Goal: Transaction & Acquisition: Purchase product/service

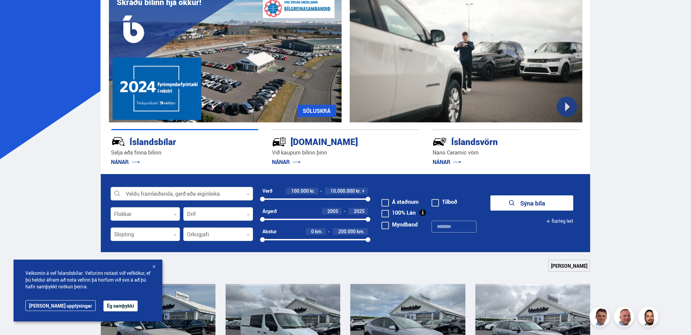
scroll to position [56, 0]
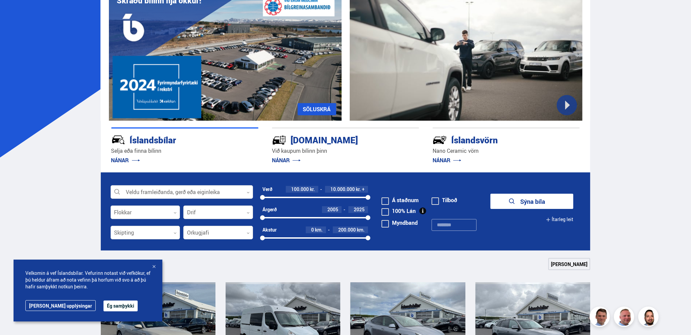
drag, startPoint x: 153, startPoint y: 266, endPoint x: 148, endPoint y: 265, distance: 4.8
click at [153, 266] on div at bounding box center [154, 267] width 7 height 7
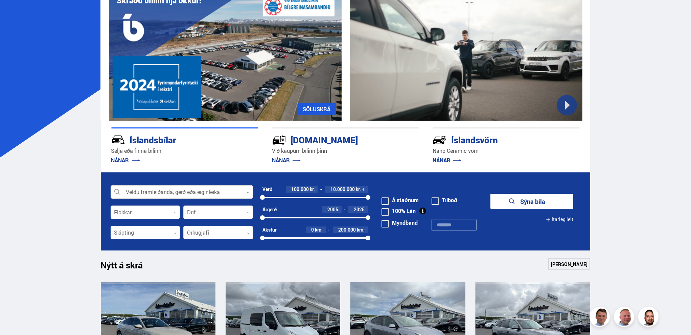
click at [174, 192] on div at bounding box center [182, 193] width 142 height 14
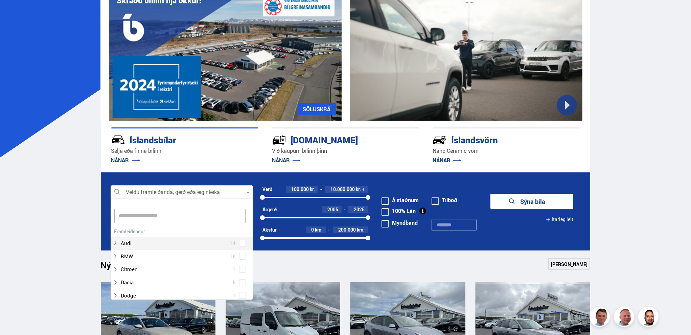
scroll to position [101, 140]
click at [173, 191] on div at bounding box center [182, 193] width 142 height 14
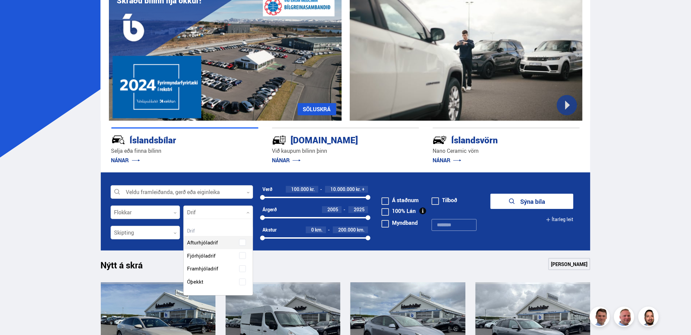
click at [202, 216] on div at bounding box center [218, 213] width 70 height 14
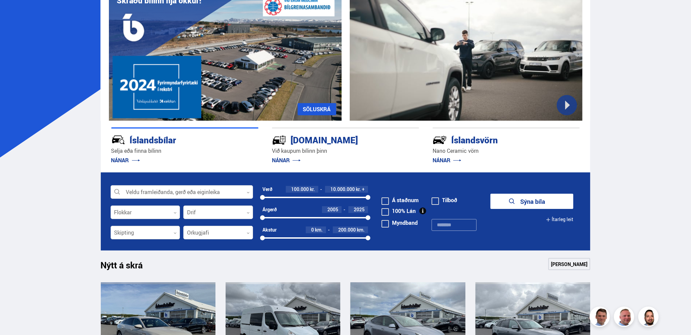
click at [144, 233] on div at bounding box center [146, 233] width 70 height 14
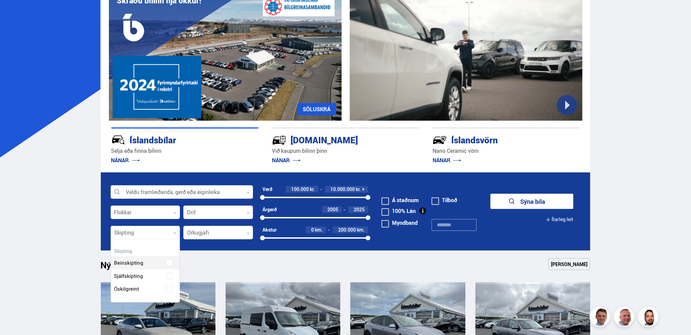
scroll to position [62, 69]
click at [131, 276] on div "Beinskipting Sjálfskipting Óskilgreint" at bounding box center [145, 270] width 69 height 49
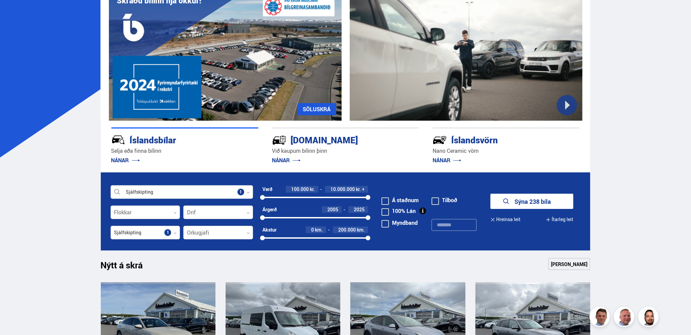
click at [209, 235] on div at bounding box center [218, 233] width 70 height 14
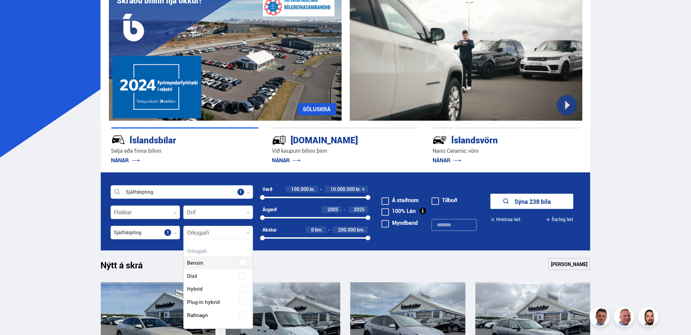
scroll to position [89, 69]
click at [202, 290] on div "Bensín Dísil Hybrid Plug-in hybrid Rafmagn" at bounding box center [218, 298] width 69 height 76
click at [306, 270] on div "Nýtt á skrá Sjá meira" at bounding box center [346, 266] width 490 height 16
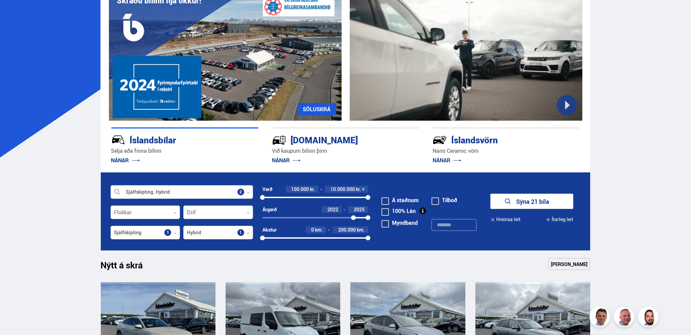
drag, startPoint x: 263, startPoint y: 216, endPoint x: 354, endPoint y: 220, distance: 91.5
click at [354, 220] on div at bounding box center [353, 218] width 5 height 5
click at [388, 213] on span at bounding box center [385, 211] width 7 height 7
click at [530, 202] on button "Sýna 0 bíla" at bounding box center [532, 201] width 83 height 15
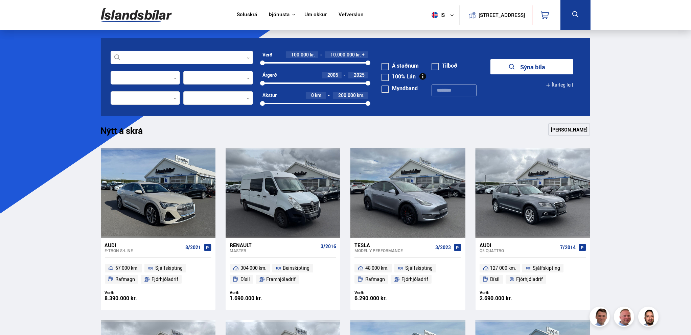
scroll to position [56, 0]
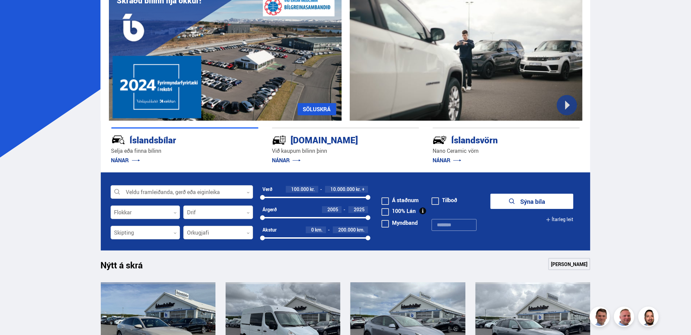
click at [206, 232] on div at bounding box center [218, 233] width 70 height 14
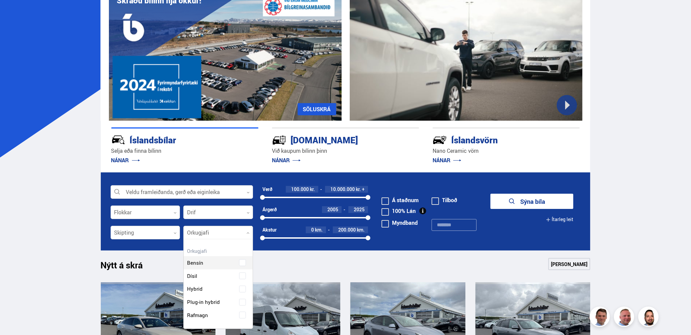
scroll to position [89, 69]
click at [205, 302] on div "Bensín Dísil Hybrid Plug-in hybrid Rafmagn" at bounding box center [218, 284] width 69 height 76
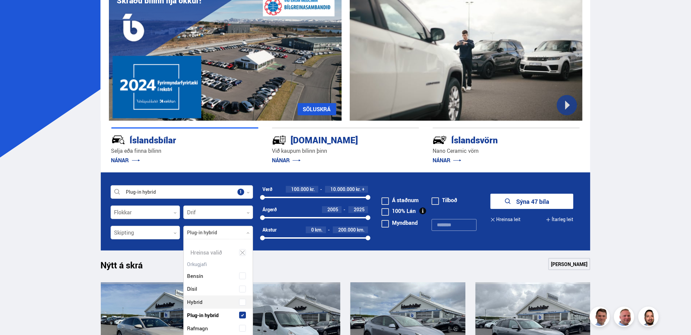
click at [479, 242] on form "Plug-in hybrid Veldu framleiðanda, gerð eða eiginleika 1 Flokkar 0 Drif 0 Verð …" at bounding box center [346, 212] width 490 height 78
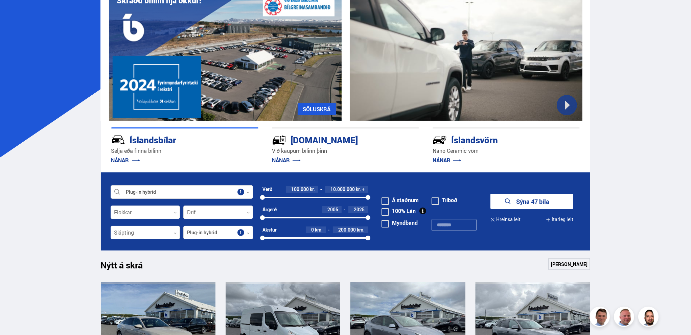
click at [144, 232] on div at bounding box center [146, 233] width 70 height 14
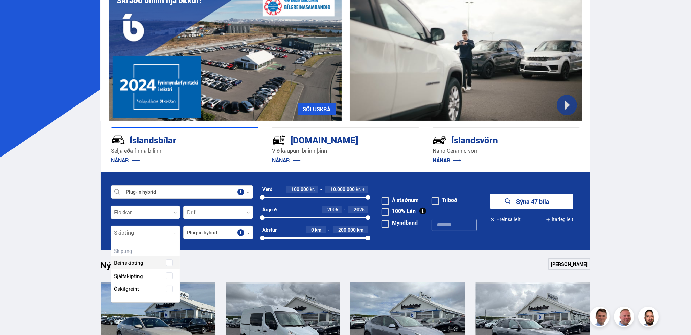
scroll to position [62, 69]
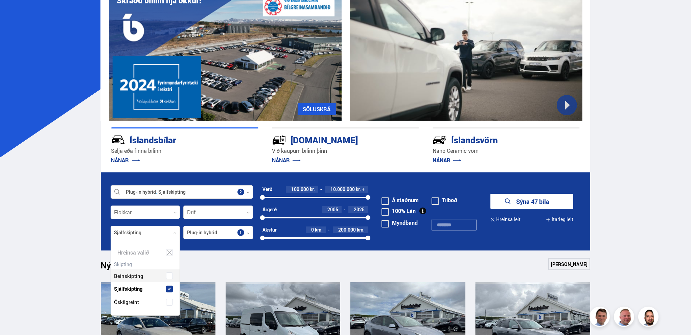
click at [126, 276] on div "Beinskipting Sjálfskipting Óskilgreint" at bounding box center [145, 284] width 69 height 49
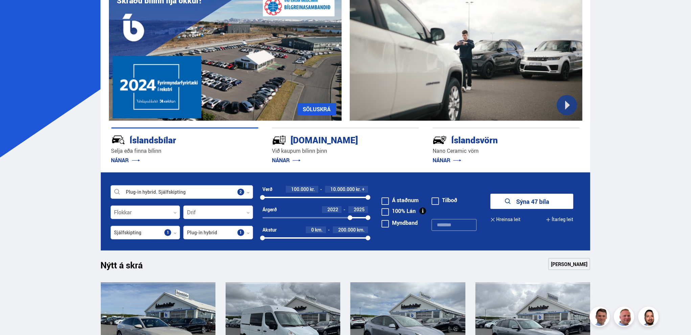
drag, startPoint x: 261, startPoint y: 216, endPoint x: 351, endPoint y: 219, distance: 90.1
click at [351, 219] on div at bounding box center [350, 218] width 5 height 5
click at [546, 201] on button "Sýna 10 bíla" at bounding box center [532, 201] width 83 height 15
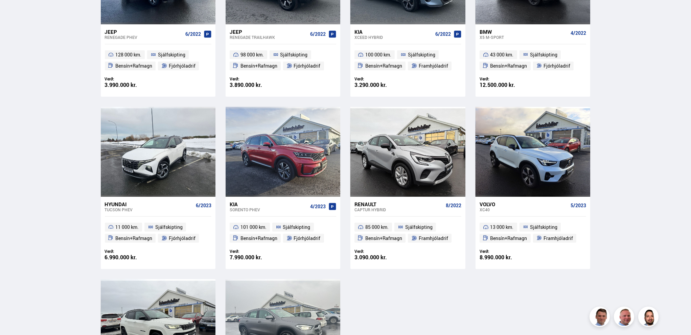
scroll to position [338, 0]
